Goal: Information Seeking & Learning: Learn about a topic

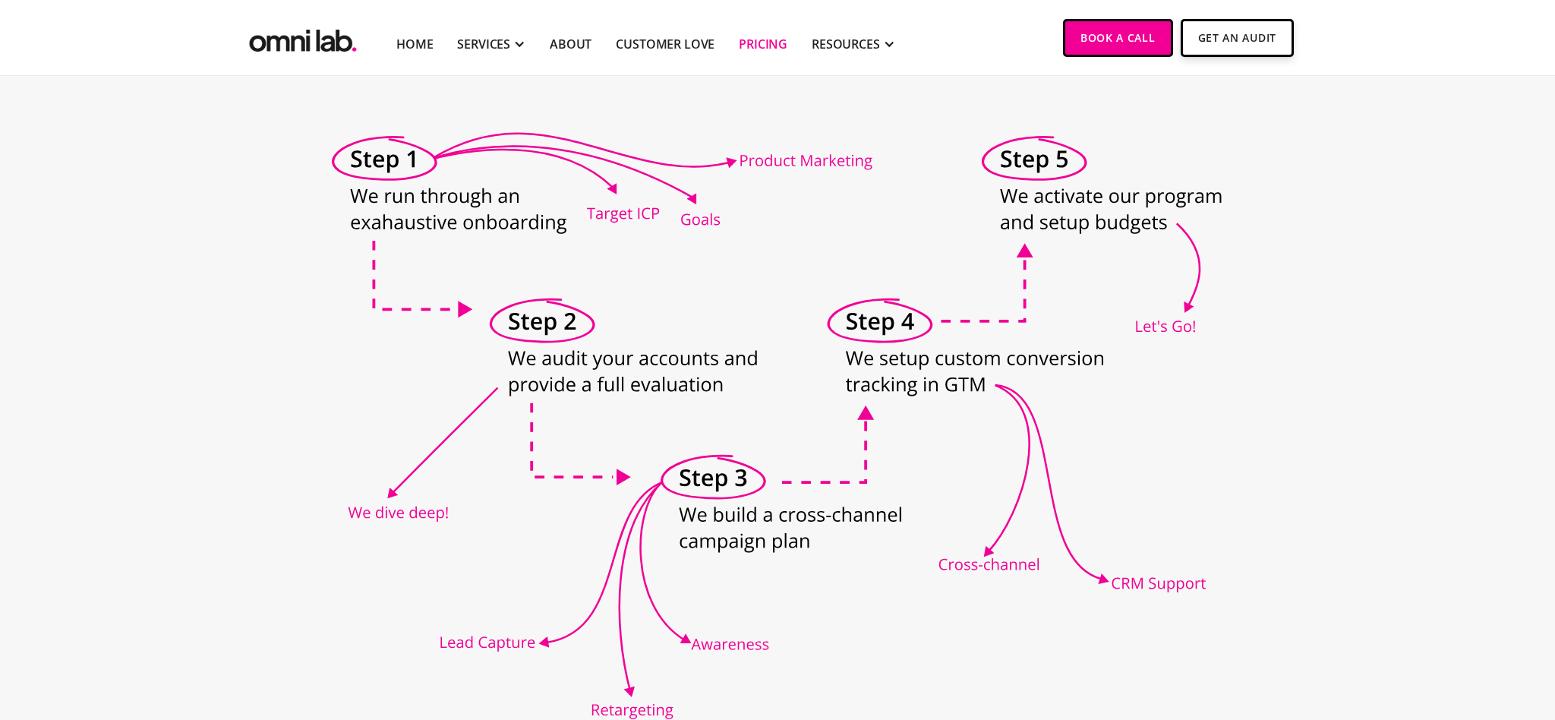
click at [761, 41] on link "Pricing" at bounding box center [763, 44] width 49 height 18
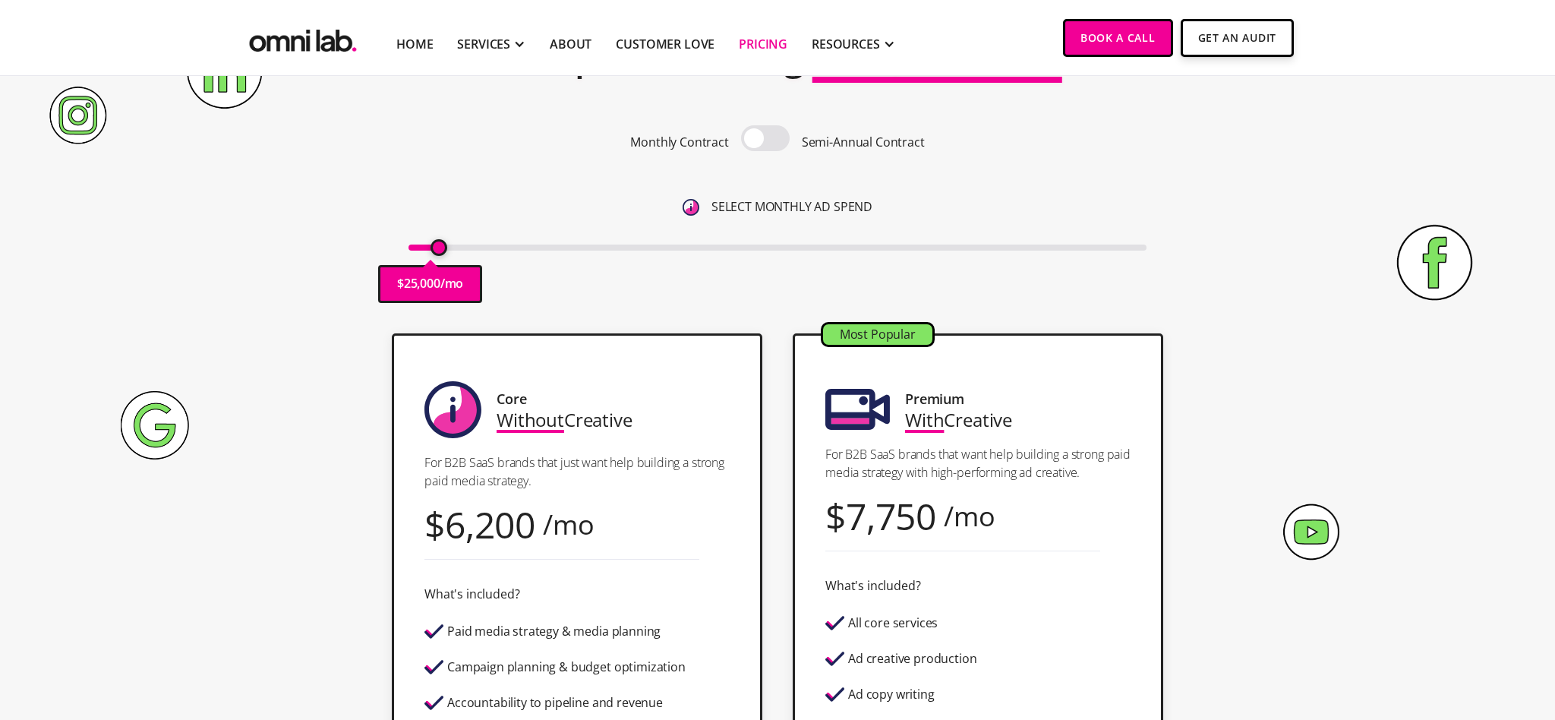
drag, startPoint x: 414, startPoint y: 246, endPoint x: 438, endPoint y: 249, distance: 24.5
type input "25000"
click at [438, 249] on input "range" at bounding box center [777, 247] width 739 height 6
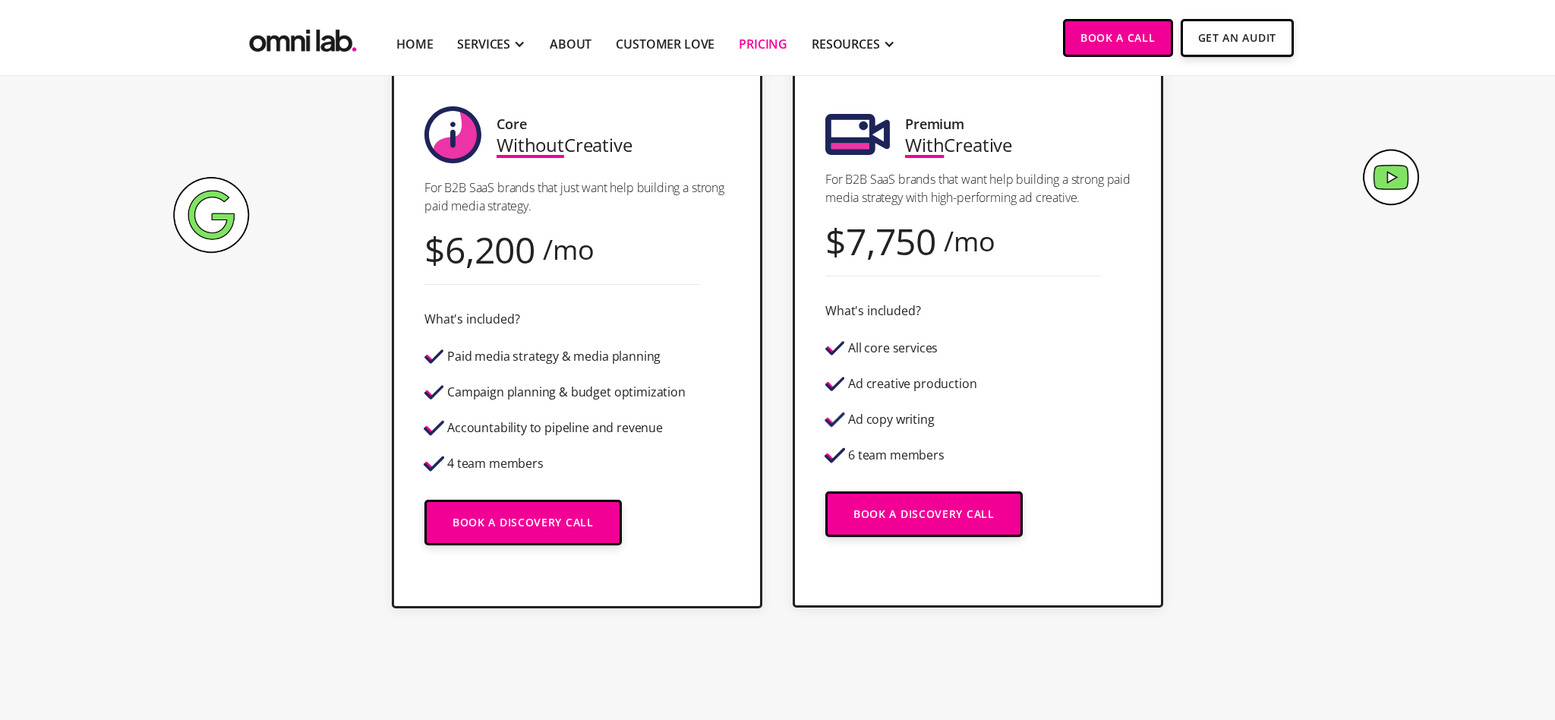
scroll to position [418, 0]
